Goal: Task Accomplishment & Management: Use online tool/utility

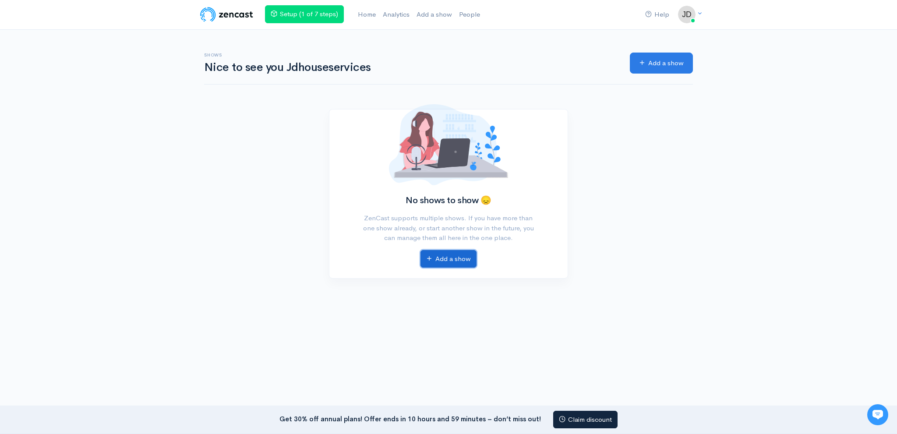
click at [443, 259] on link "Add a show" at bounding box center [448, 259] width 56 height 18
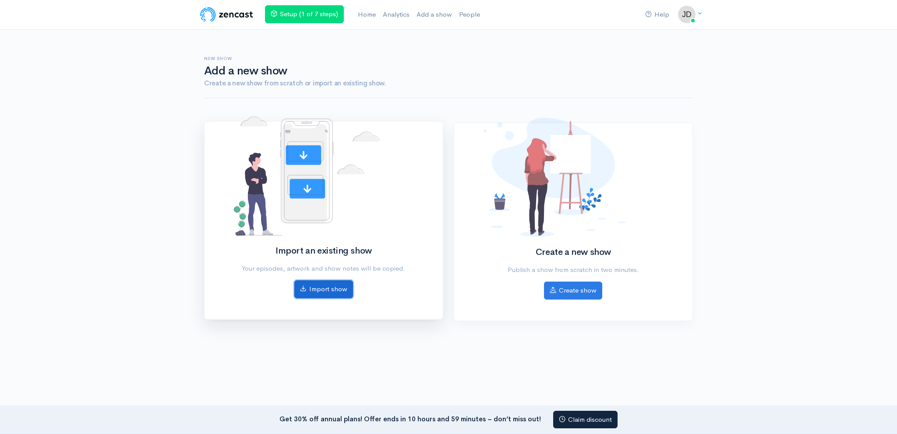
click at [325, 291] on link "Import show" at bounding box center [323, 289] width 59 height 18
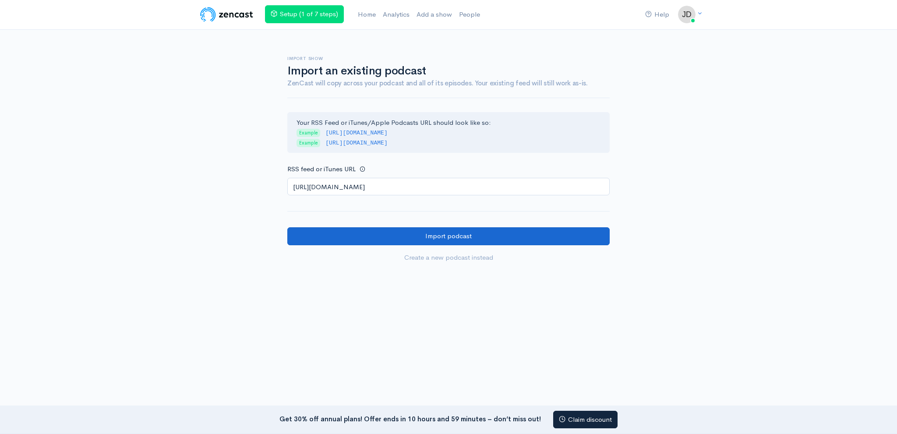
type input "https://anchor.fm/s/1092c6640/podcast/rss"
click at [352, 230] on input "Import podcast" at bounding box center [448, 236] width 322 height 18
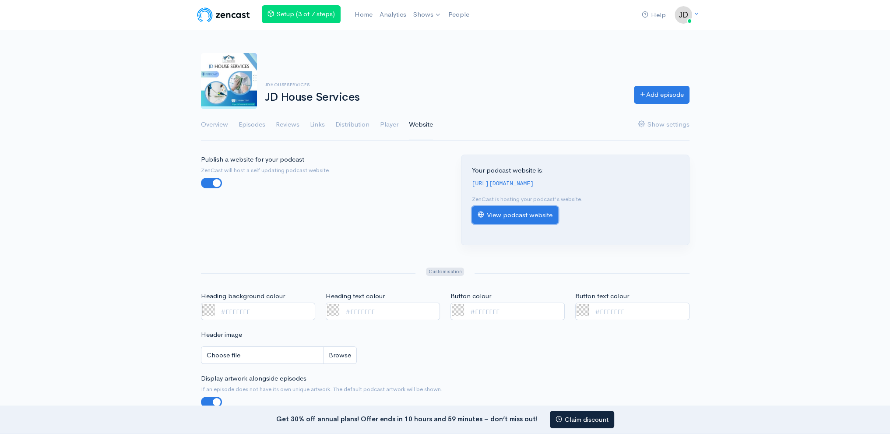
click at [489, 211] on link "View podcast website" at bounding box center [515, 215] width 86 height 18
